Goal: Information Seeking & Learning: Find specific fact

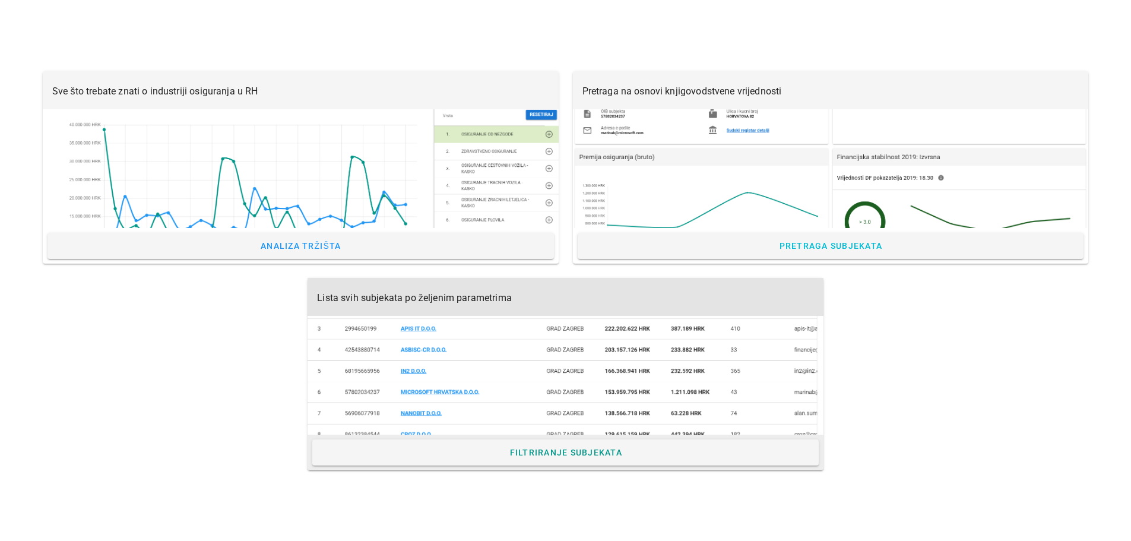
click at [516, 391] on div at bounding box center [565, 375] width 516 height 119
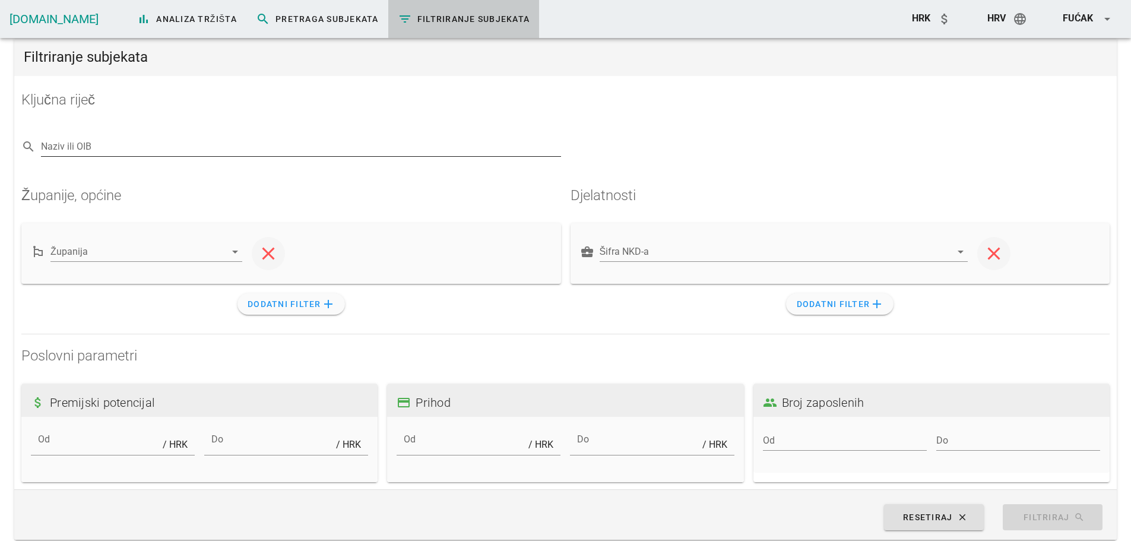
click at [145, 154] on input "Naziv ili OIB" at bounding box center [301, 146] width 520 height 19
paste input "55251197031"
type input "55251197031"
click at [226, 251] on div "arrow_drop_down" at bounding box center [234, 252] width 17 height 14
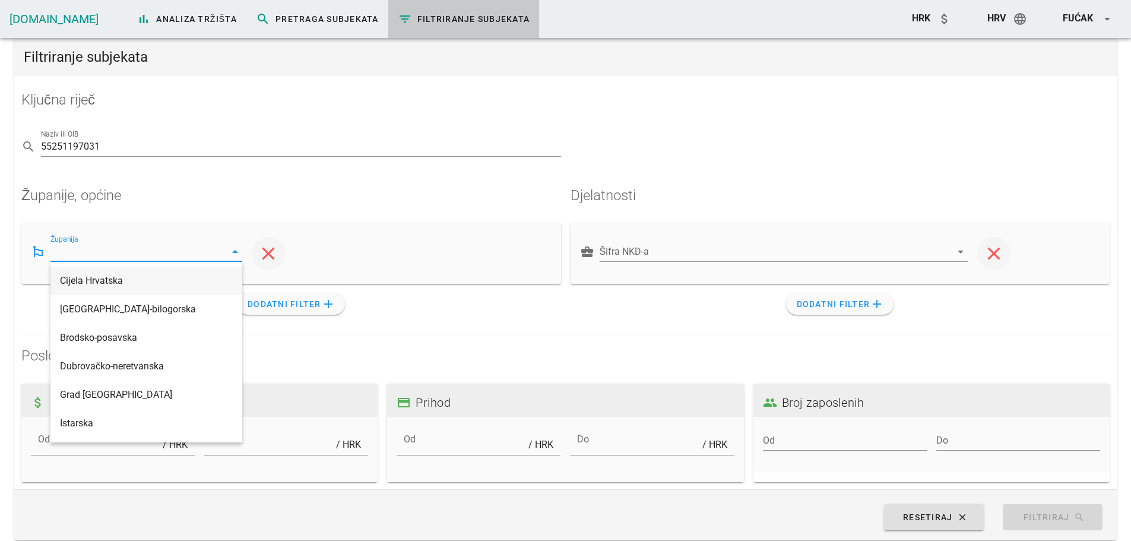
click at [142, 283] on div "Cijela Hrvatska" at bounding box center [146, 280] width 173 height 11
type input "Cijela Hrvatska"
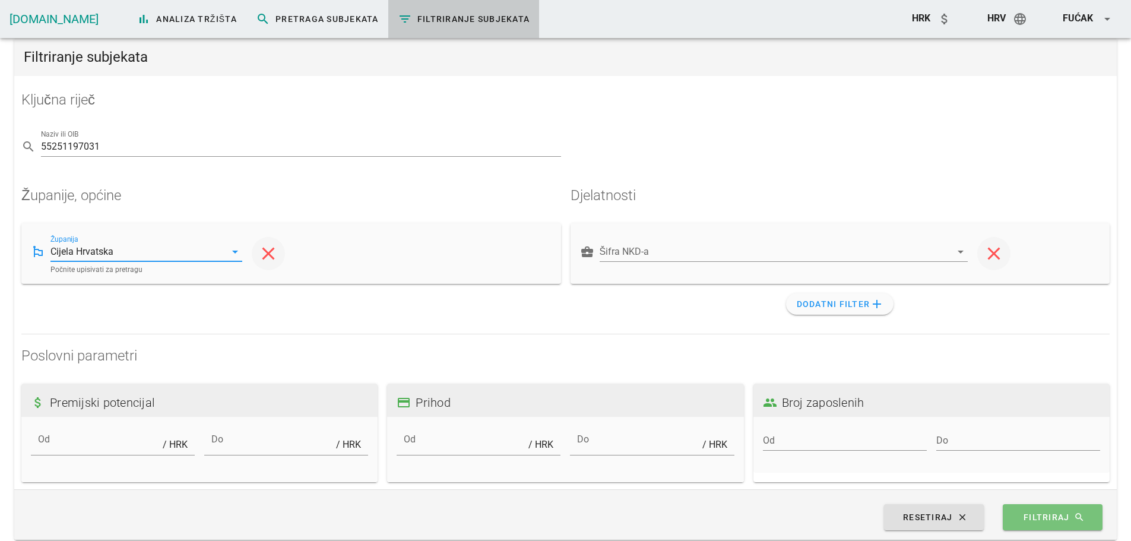
click at [1040, 522] on span "Filtriraj search" at bounding box center [1052, 517] width 77 height 11
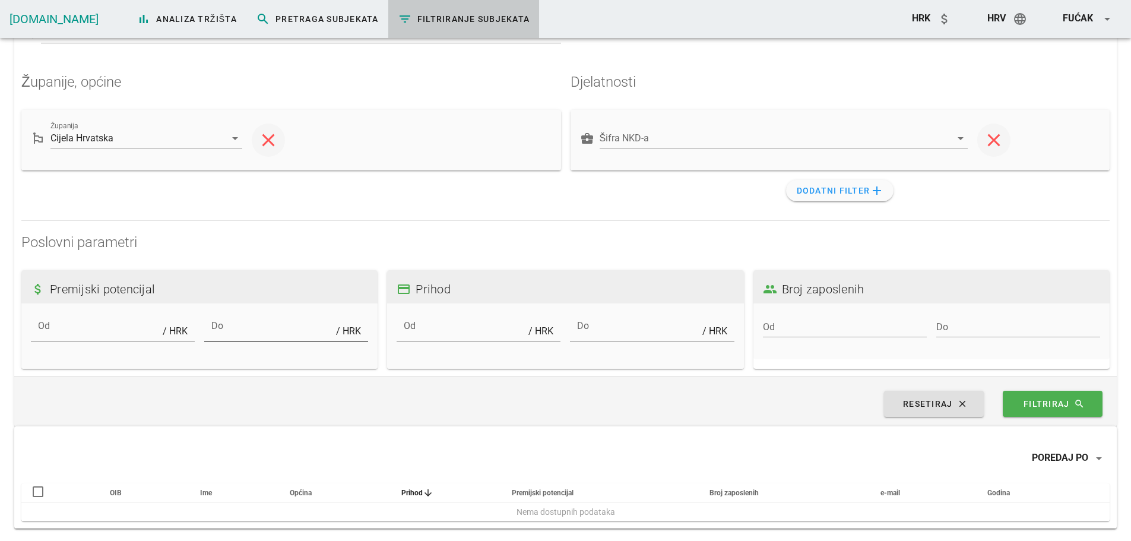
scroll to position [115, 0]
click at [1038, 402] on span "Filtriraj search" at bounding box center [1052, 401] width 77 height 11
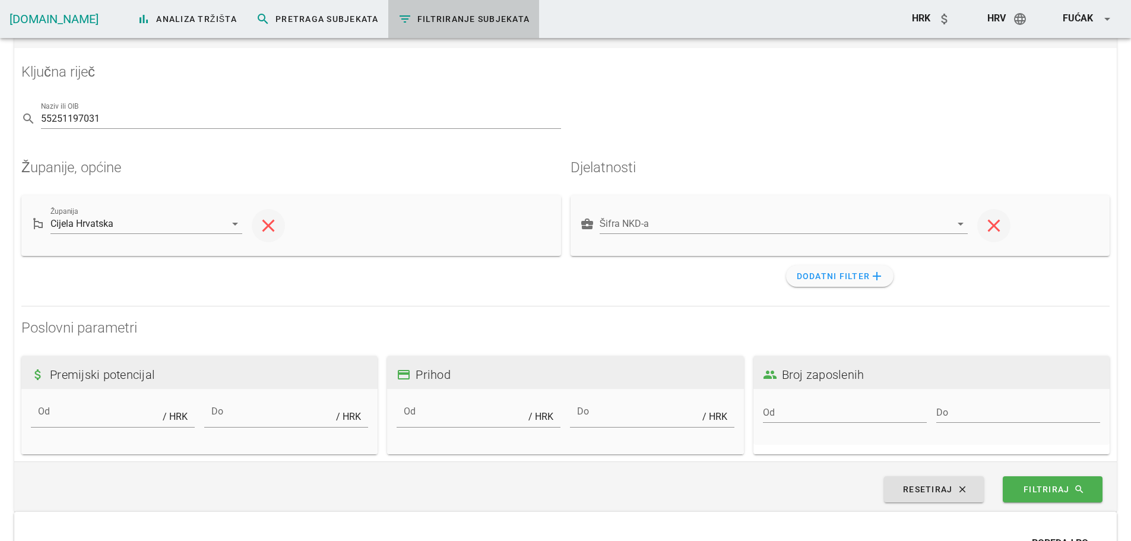
scroll to position [0, 0]
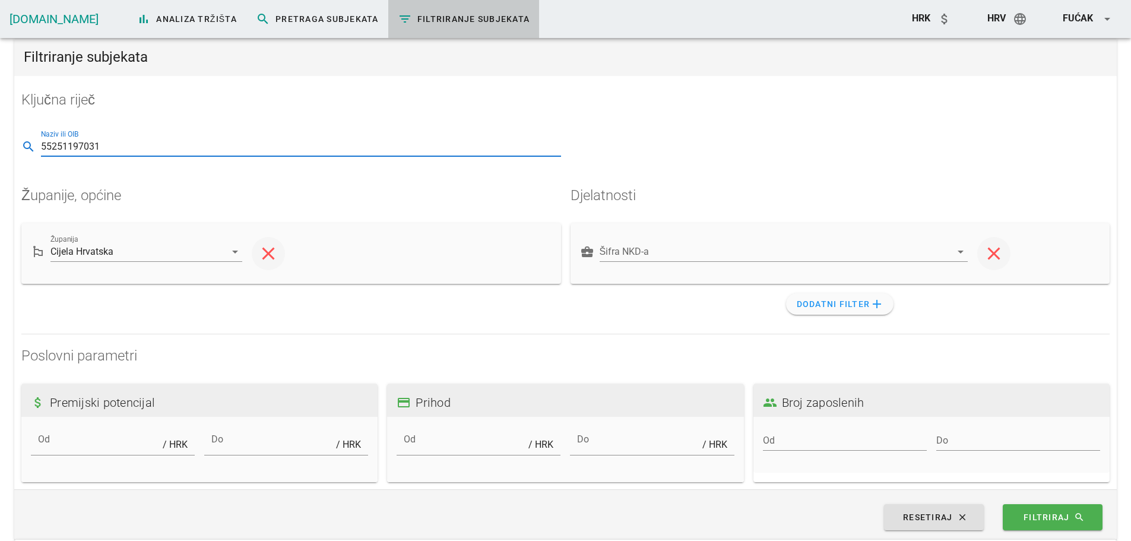
drag, startPoint x: 123, startPoint y: 152, endPoint x: 2, endPoint y: 165, distance: 122.4
click at [2, 165] on div "Filtriranje subjekata Ključna riječ search Naziv ili OIB 55251197031 Županije, …" at bounding box center [565, 340] width 1131 height 632
type input "rinol"
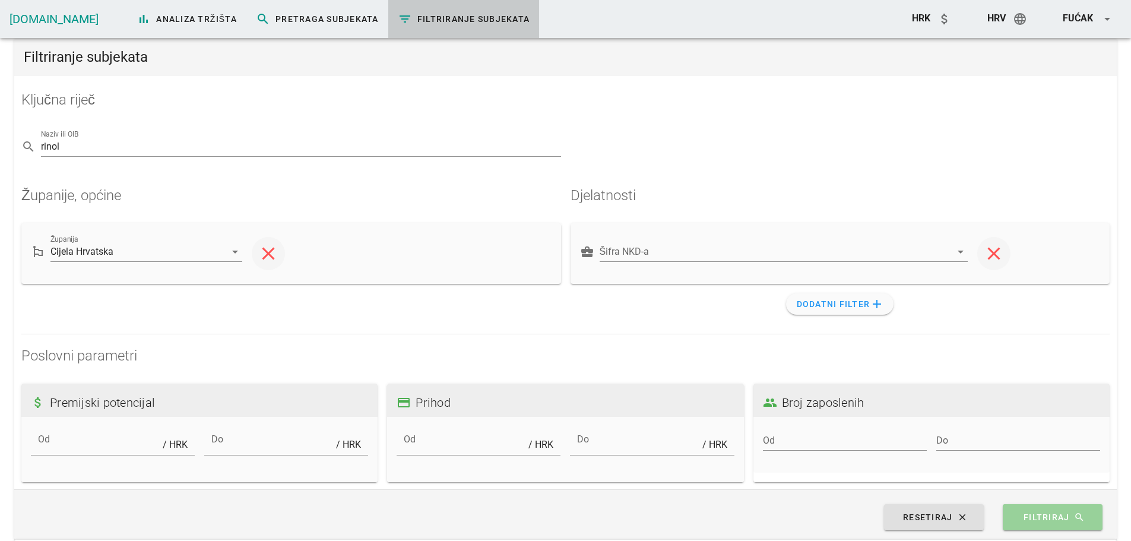
drag, startPoint x: 1039, startPoint y: 519, endPoint x: 1030, endPoint y: 512, distance: 10.9
click at [1030, 512] on span "Filtriraj search" at bounding box center [1052, 517] width 77 height 11
